Goal: Navigation & Orientation: Find specific page/section

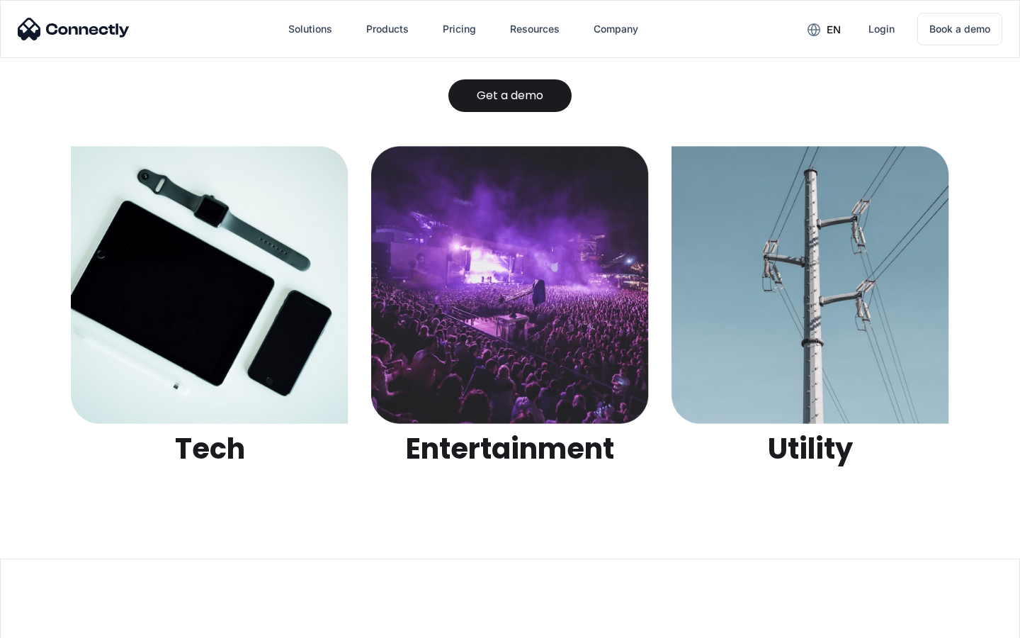
scroll to position [4469, 0]
